Goal: Task Accomplishment & Management: Use online tool/utility

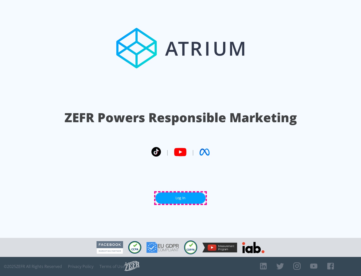
click at [181, 198] on link "Log In" at bounding box center [180, 197] width 50 height 11
